Goal: Transaction & Acquisition: Download file/media

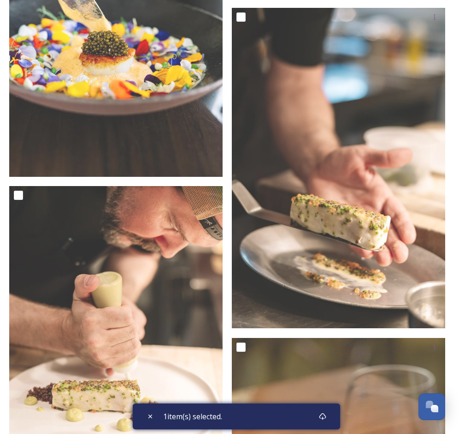
scroll to position [1450, 0]
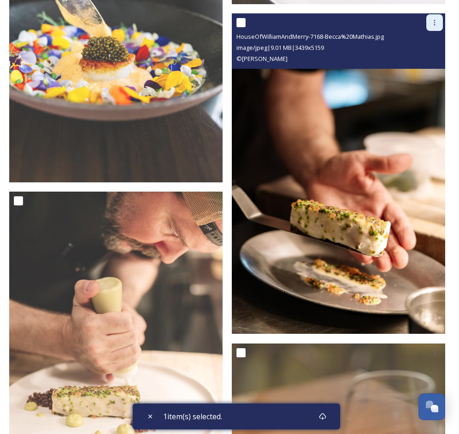
click at [434, 26] on div at bounding box center [435, 22] width 17 height 17
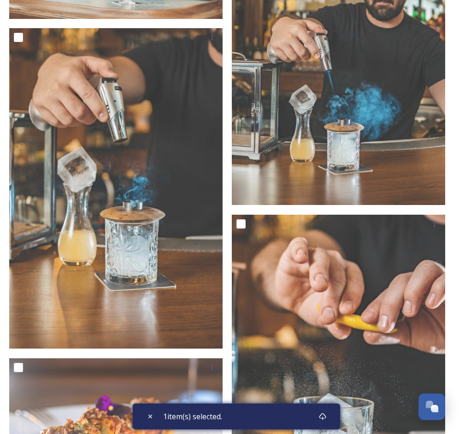
scroll to position [5238, 0]
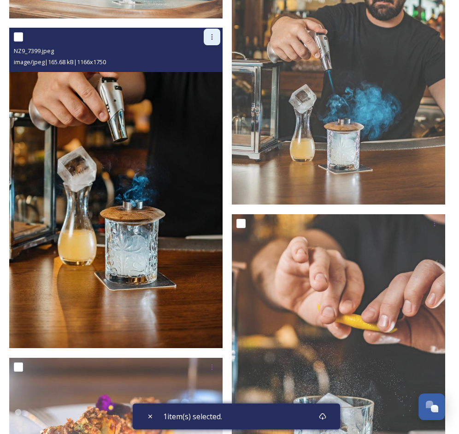
click at [209, 38] on icon at bounding box center [211, 36] width 7 height 7
click at [210, 74] on span "Download" at bounding box center [201, 75] width 28 height 9
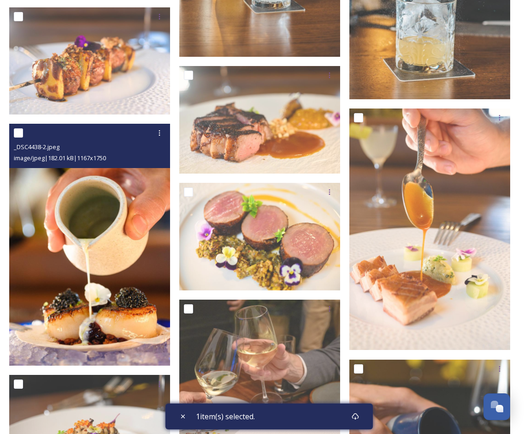
scroll to position [2914, 0]
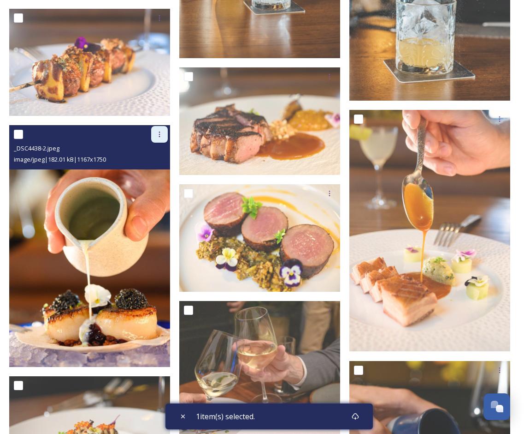
click at [158, 136] on icon at bounding box center [159, 134] width 7 height 7
click at [157, 173] on span "Download" at bounding box center [149, 172] width 28 height 9
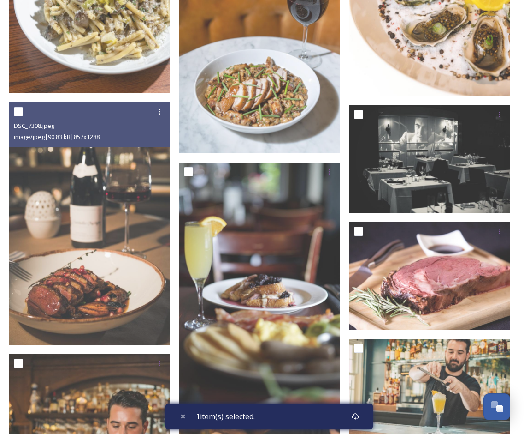
scroll to position [2316, 0]
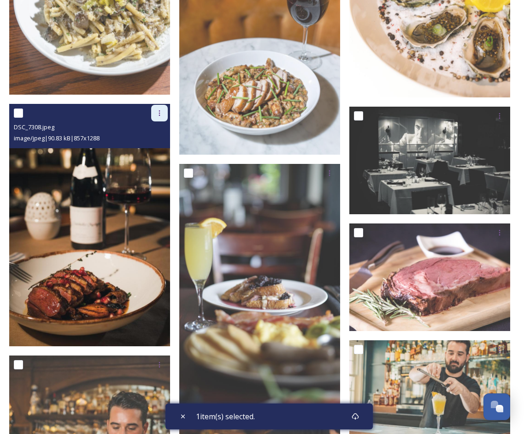
click at [159, 113] on icon at bounding box center [159, 112] width 7 height 7
click at [154, 149] on span "Download" at bounding box center [149, 151] width 28 height 9
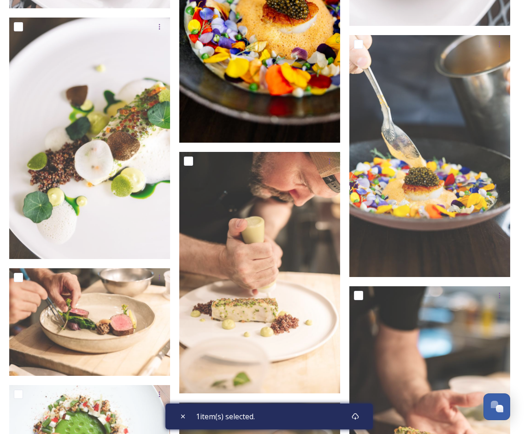
scroll to position [766, 0]
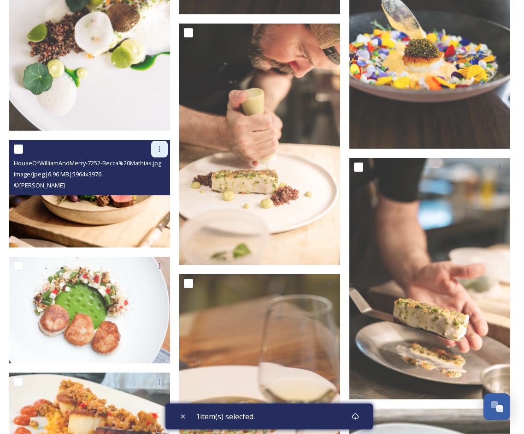
click at [160, 146] on icon at bounding box center [159, 149] width 1 height 6
click at [153, 180] on div "Download" at bounding box center [148, 187] width 37 height 18
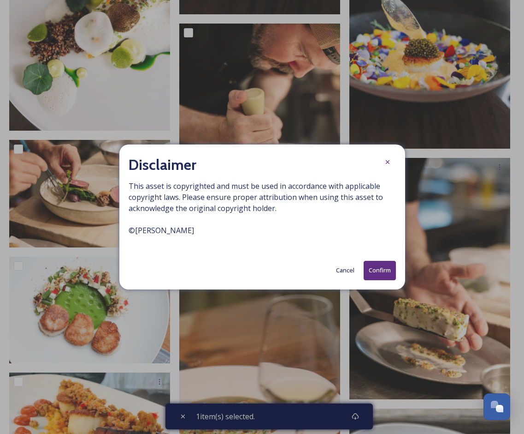
click at [382, 272] on button "Confirm" at bounding box center [380, 270] width 32 height 19
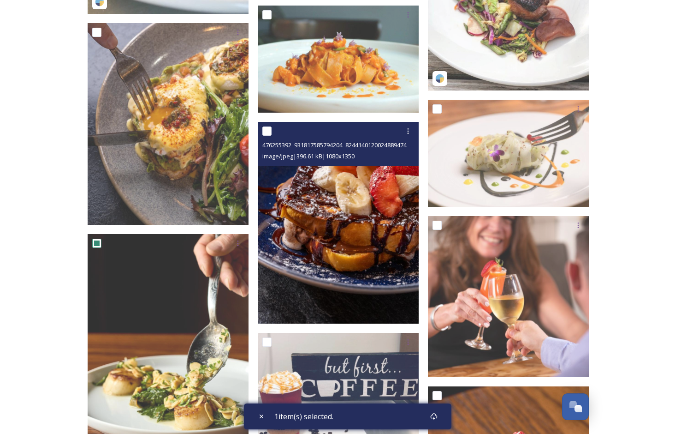
scroll to position [1286, 0]
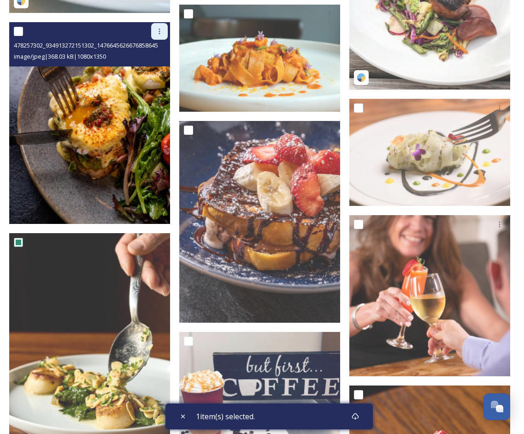
click at [159, 28] on icon at bounding box center [159, 31] width 7 height 7
click at [148, 61] on div "Download" at bounding box center [148, 70] width 37 height 18
